Goal: Check status: Check status

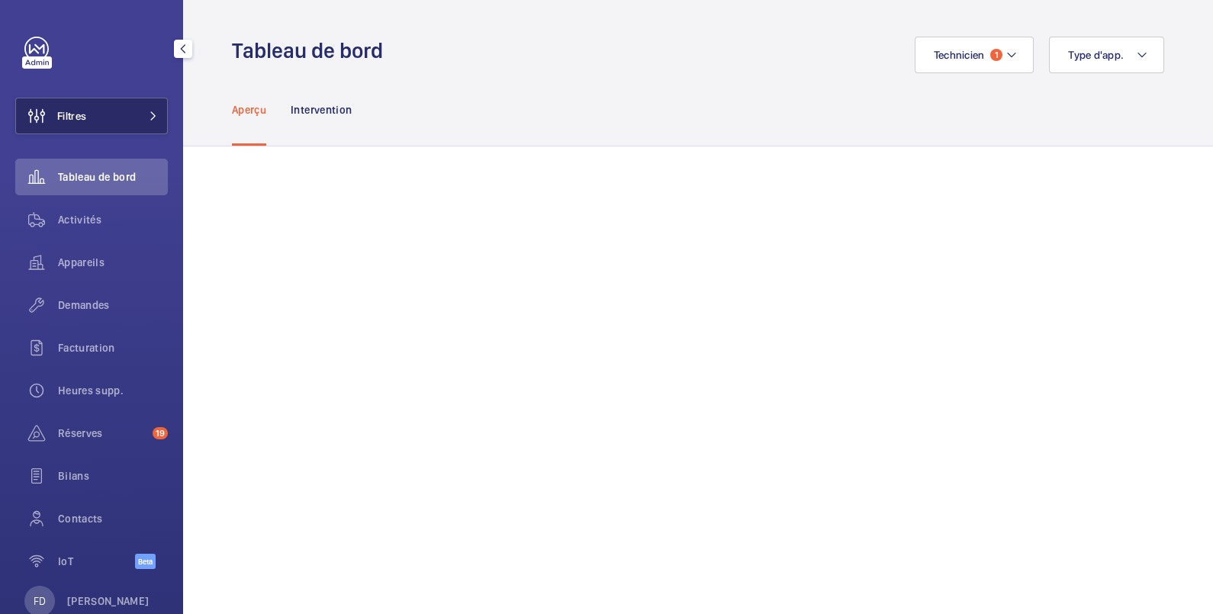
click at [82, 117] on span "Filtres" at bounding box center [71, 115] width 29 height 15
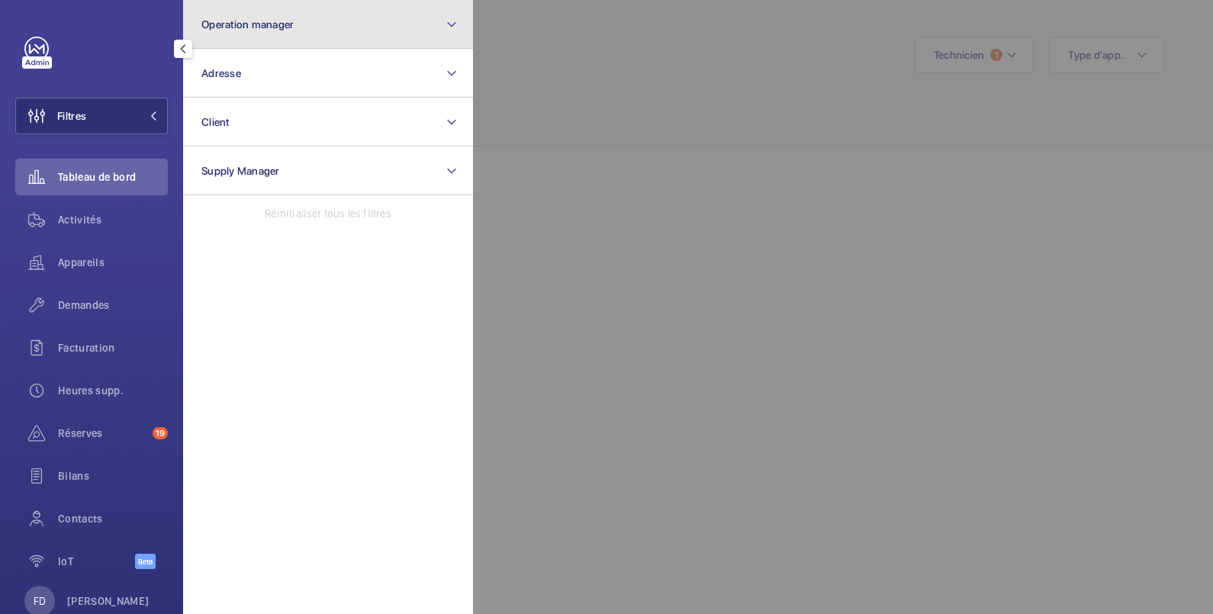
click at [217, 25] on span "Operation manager" at bounding box center [247, 24] width 92 height 12
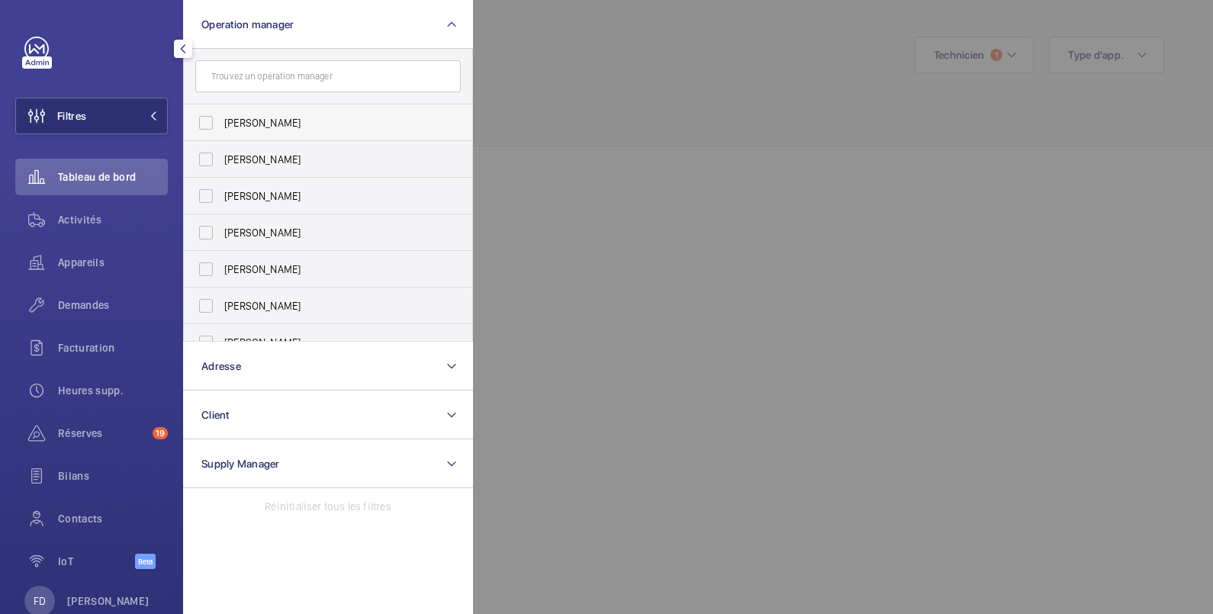
click at [226, 122] on span "[PERSON_NAME]" at bounding box center [329, 122] width 210 height 15
click at [221, 122] on input "[PERSON_NAME]" at bounding box center [206, 123] width 31 height 31
checkbox input "true"
click at [73, 259] on span "Appareils" at bounding box center [113, 262] width 110 height 15
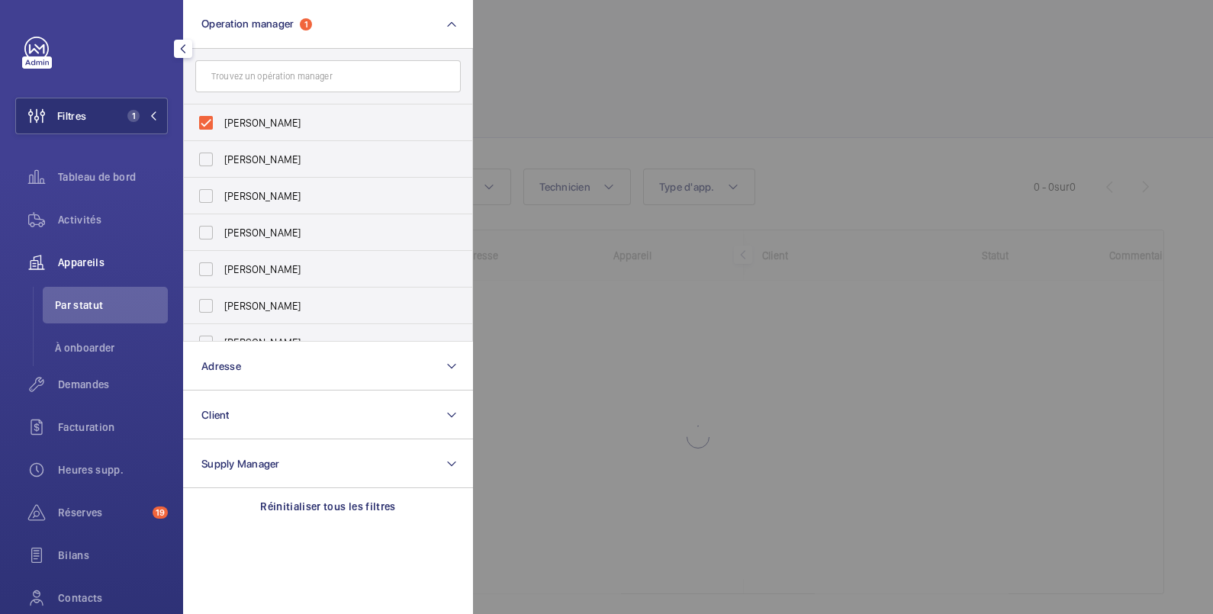
click at [742, 69] on div at bounding box center [1079, 307] width 1213 height 614
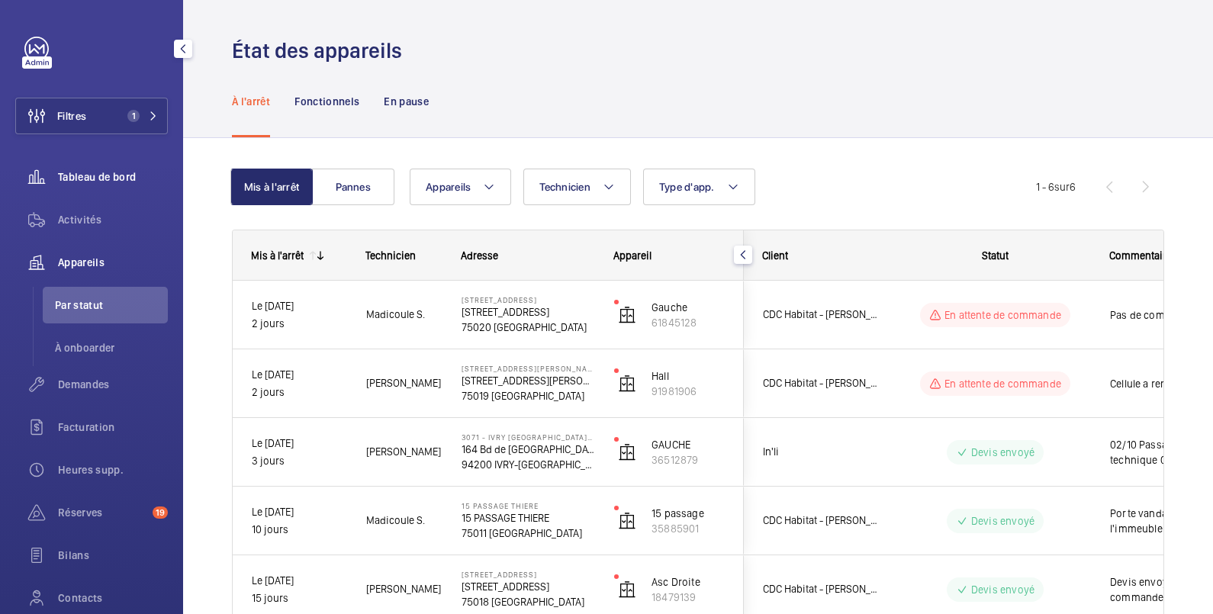
click at [92, 177] on span "Tableau de bord" at bounding box center [113, 176] width 110 height 15
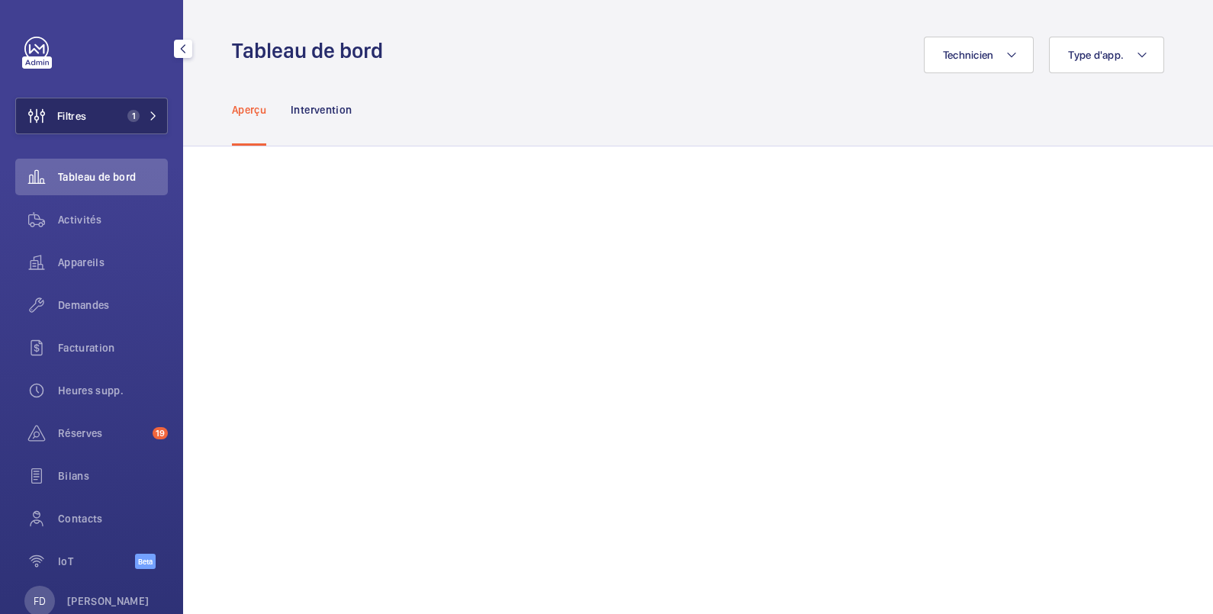
click at [85, 114] on span "Filtres" at bounding box center [71, 115] width 29 height 15
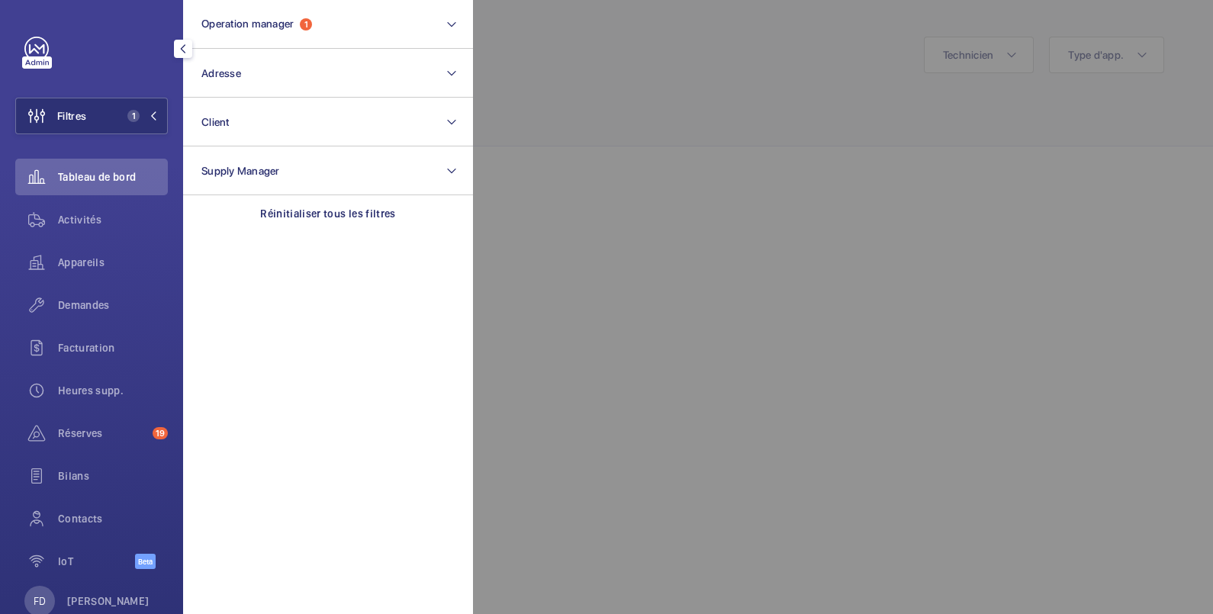
click at [656, 53] on div at bounding box center [1079, 307] width 1213 height 614
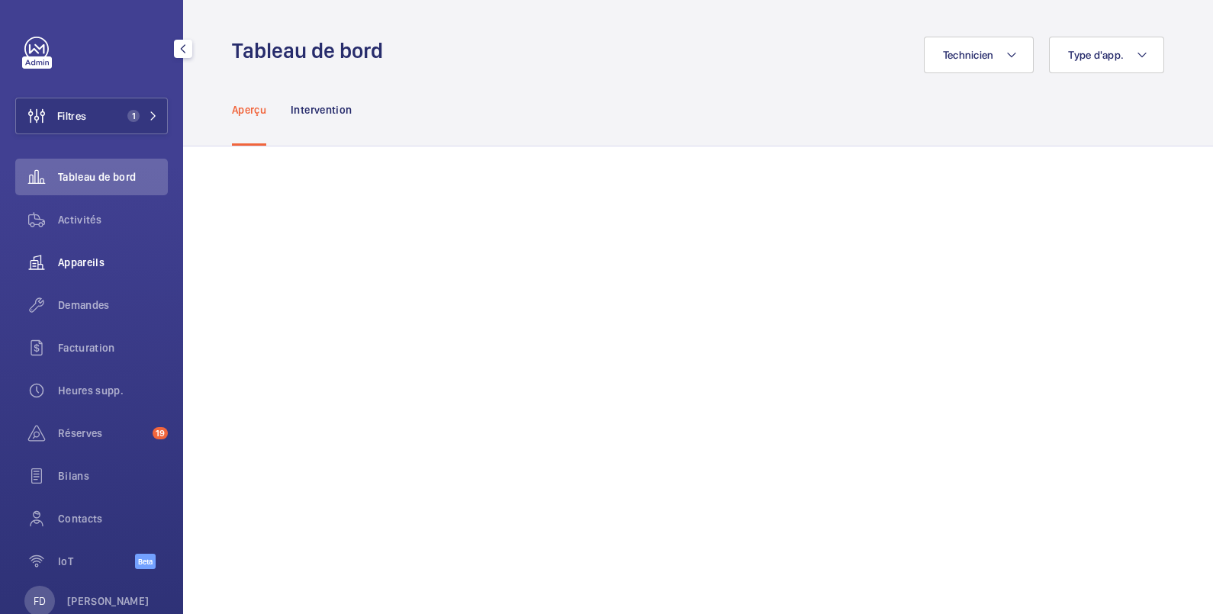
click at [88, 265] on span "Appareils" at bounding box center [113, 262] width 110 height 15
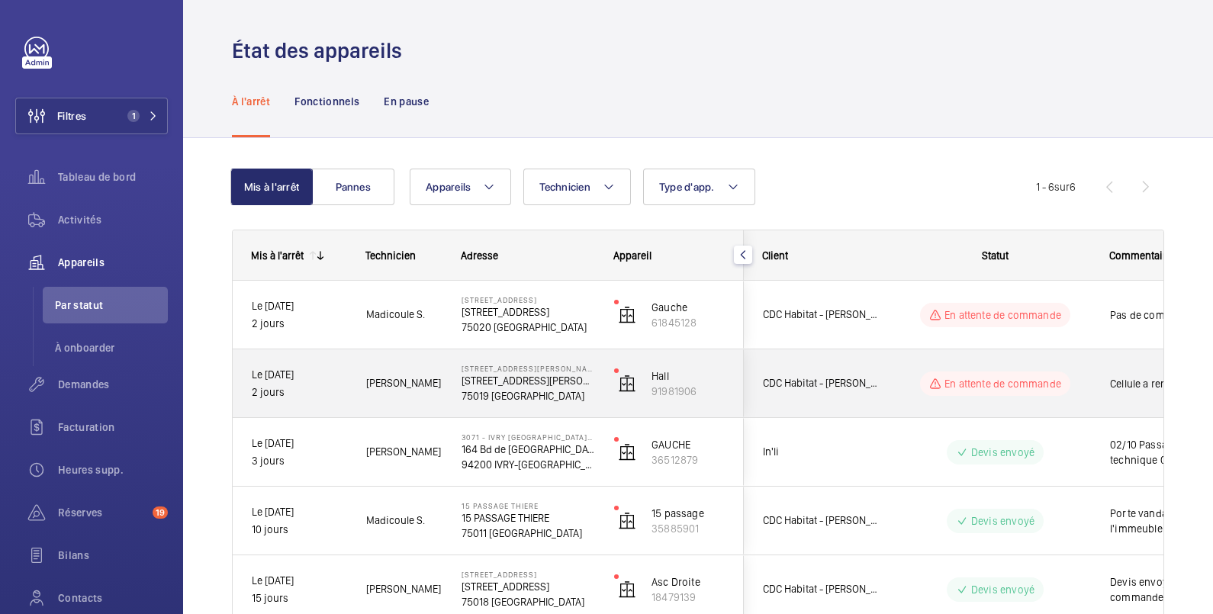
click at [1092, 385] on div "Cellule a remplacer" at bounding box center [1180, 384] width 176 height 66
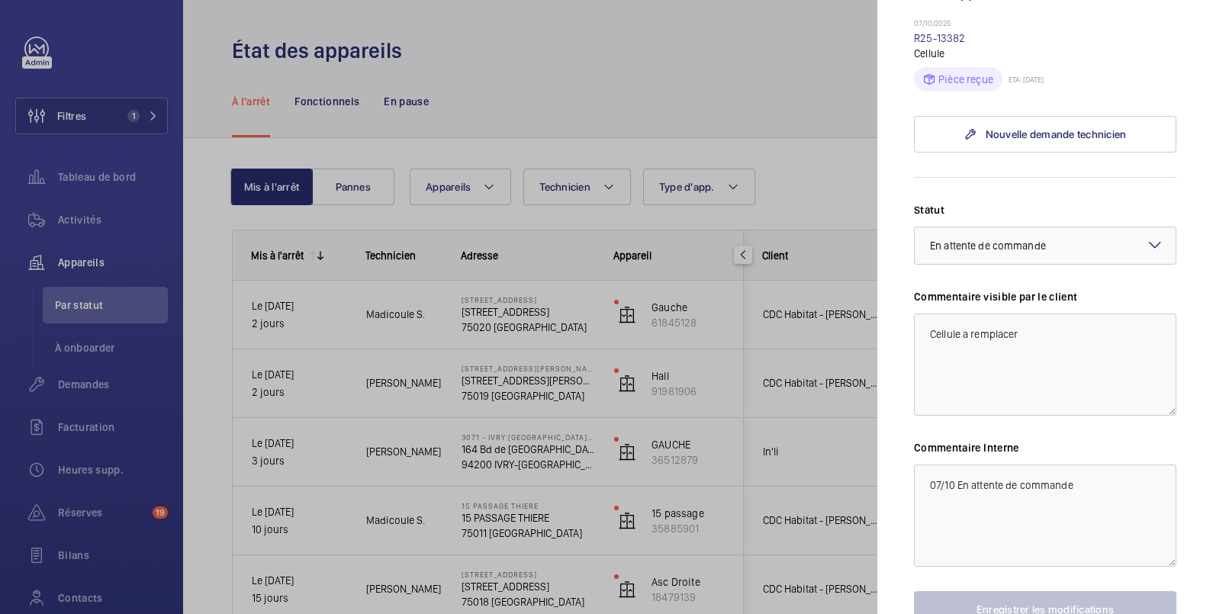
scroll to position [254, 0]
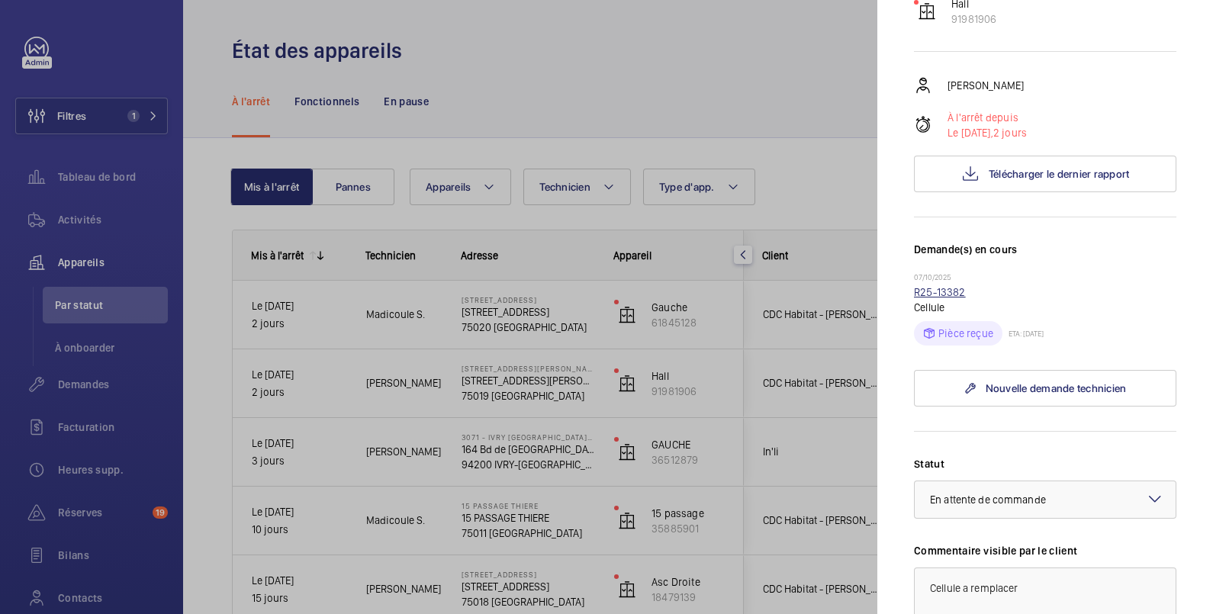
click at [943, 286] on link "R25-13382" at bounding box center [940, 292] width 52 height 12
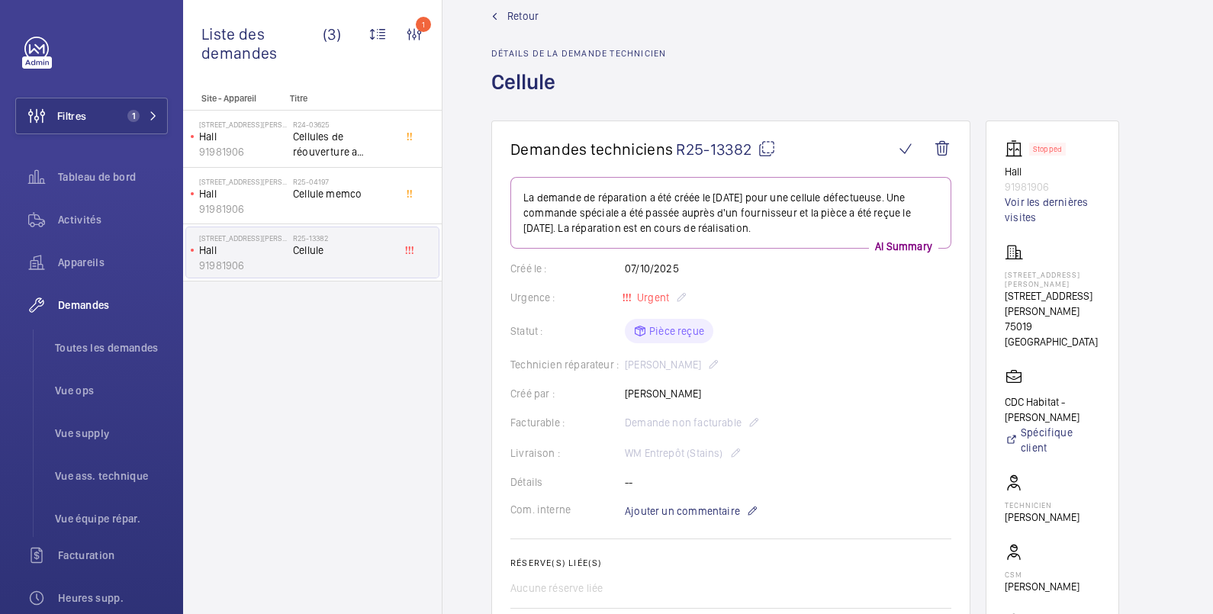
scroll to position [27, 0]
click at [110, 120] on button "Filtres 1" at bounding box center [91, 116] width 153 height 37
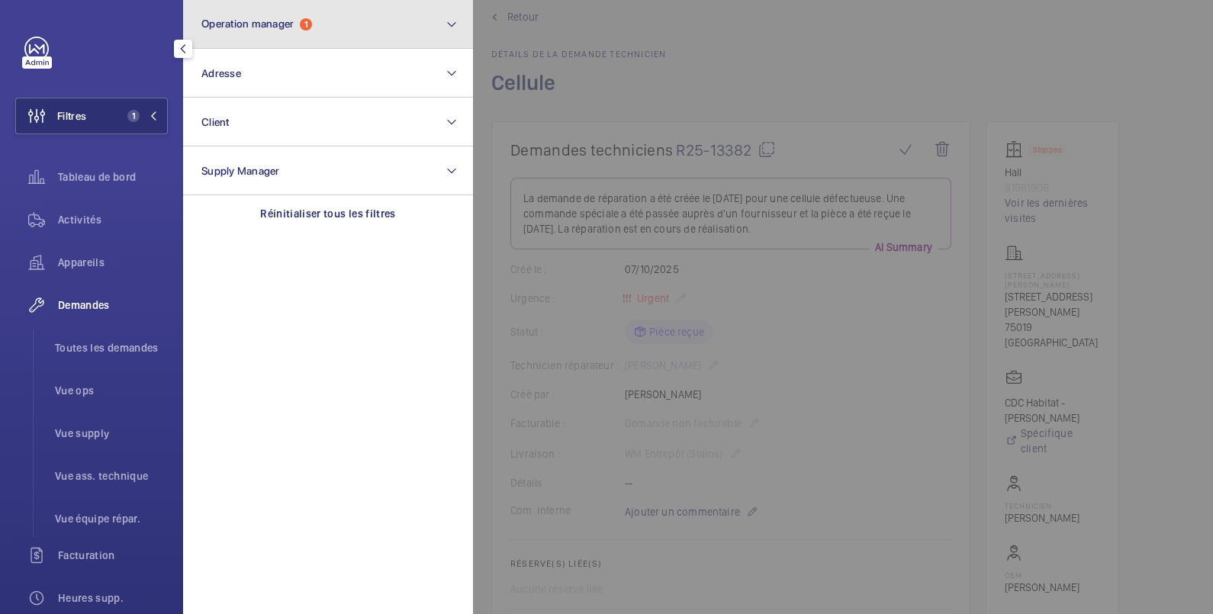
click at [271, 25] on span "Operation manager" at bounding box center [247, 24] width 92 height 12
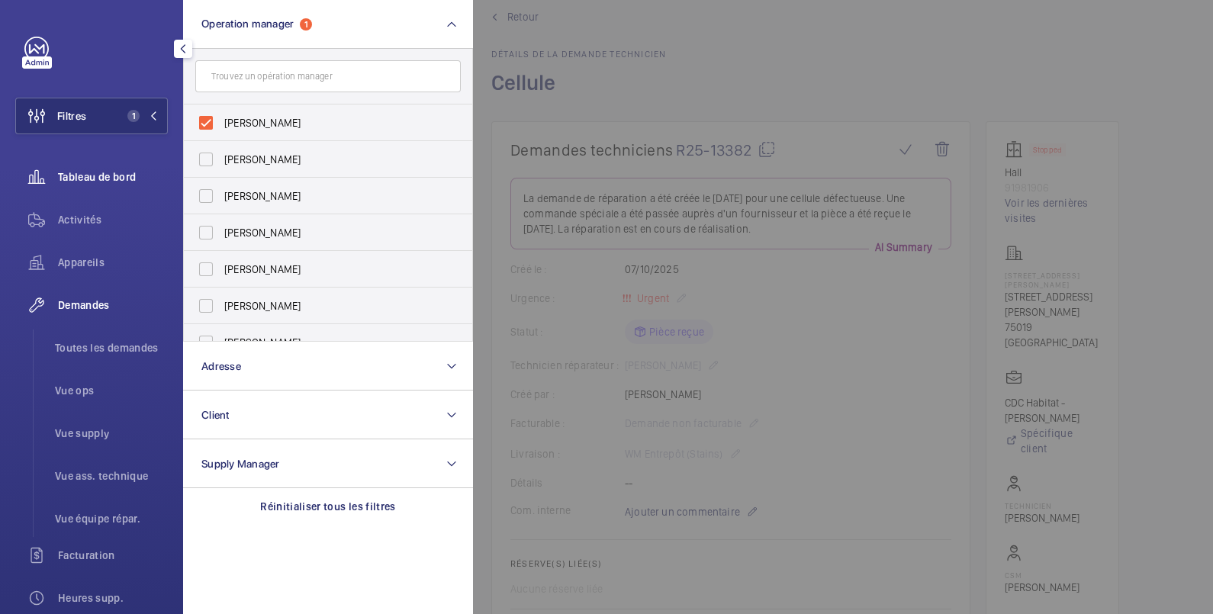
click at [87, 177] on span "Tableau de bord" at bounding box center [113, 176] width 110 height 15
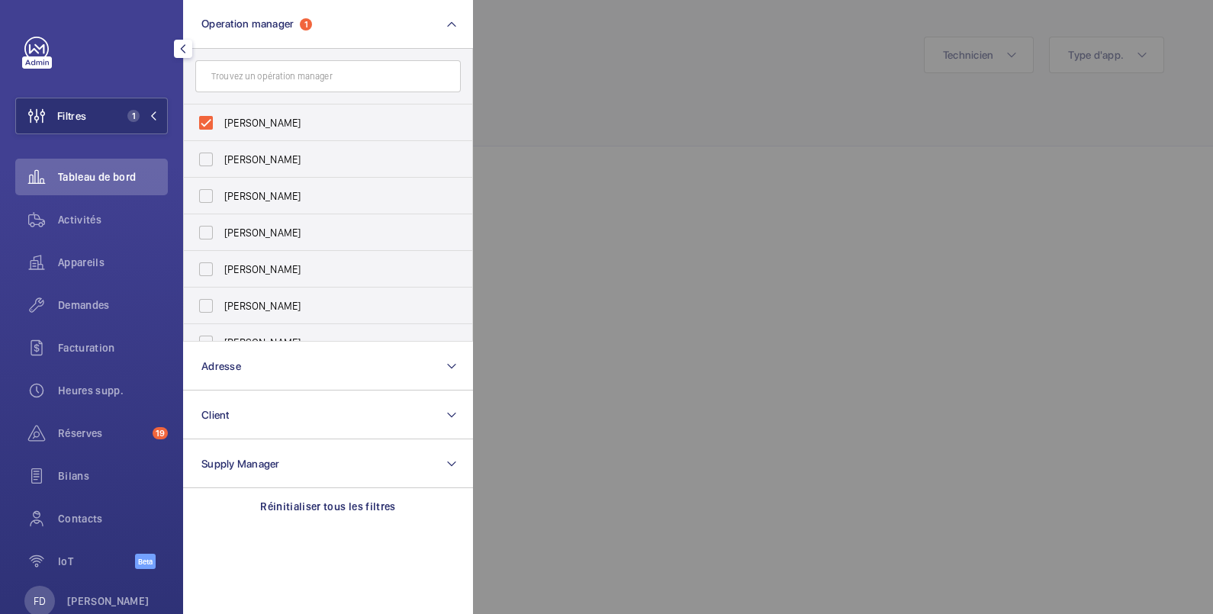
click at [558, 38] on div at bounding box center [1079, 307] width 1213 height 614
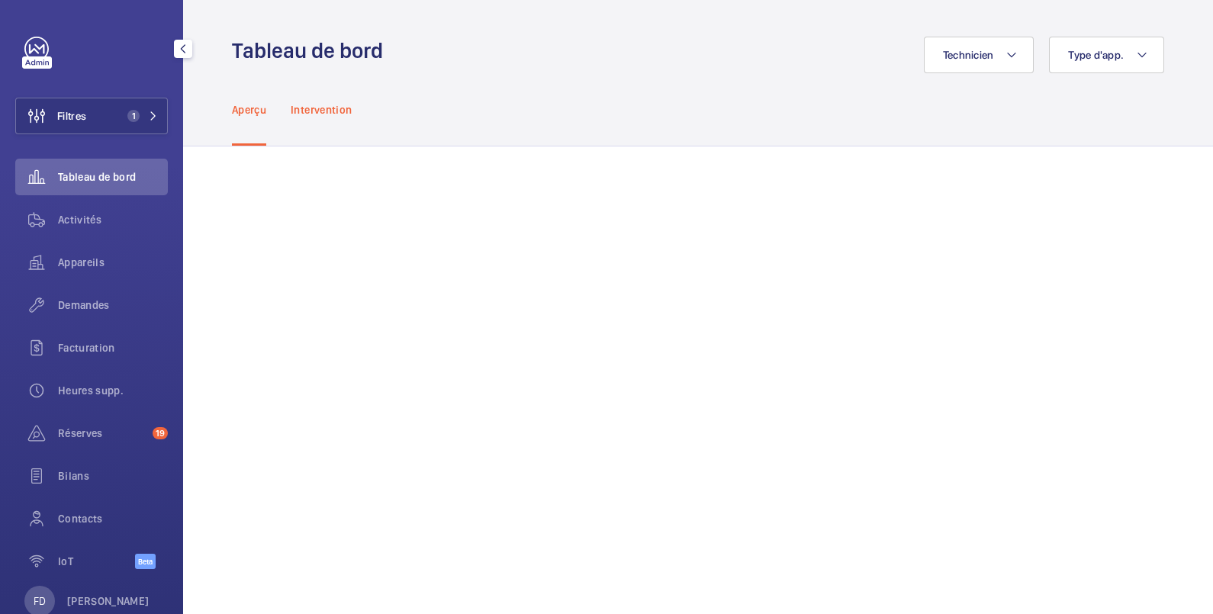
click at [326, 111] on p "Intervention" at bounding box center [321, 109] width 61 height 15
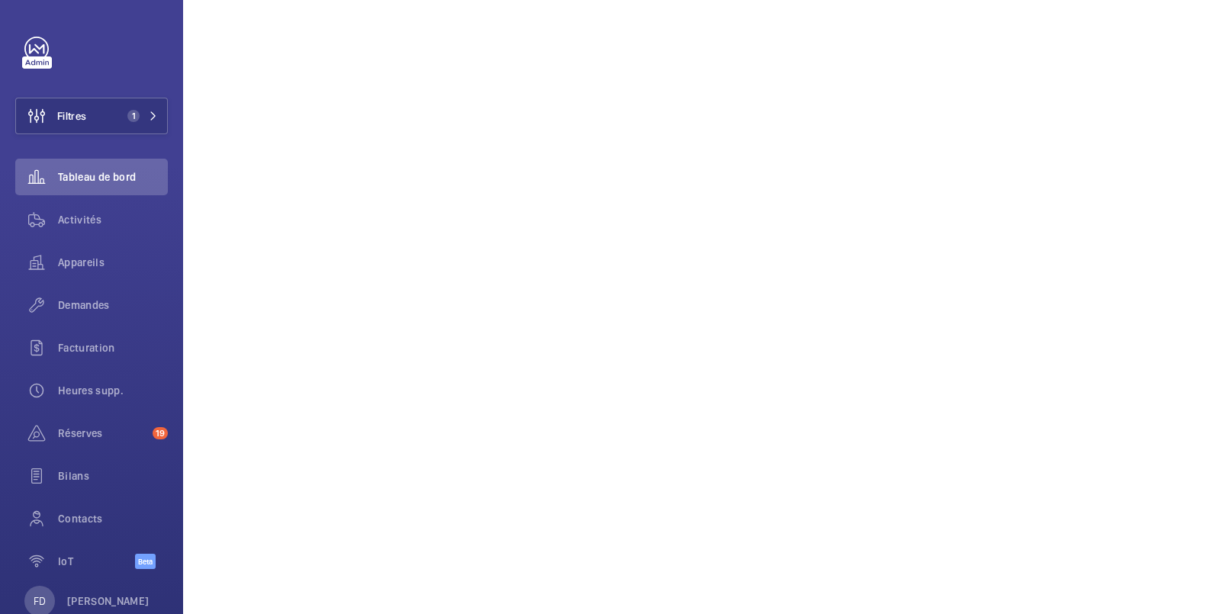
scroll to position [66, 0]
